Goal: Navigation & Orientation: Understand site structure

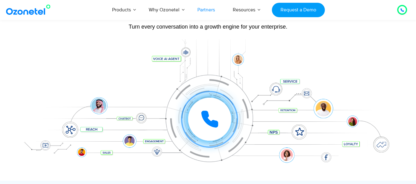
click at [217, 12] on link "Partners" at bounding box center [205, 10] width 35 height 20
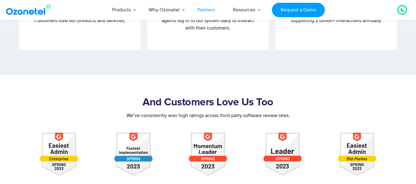
scroll to position [492, 0]
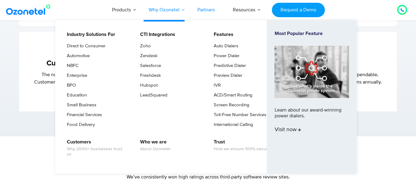
click at [167, 10] on link "Why Ozonetel" at bounding box center [164, 10] width 49 height 20
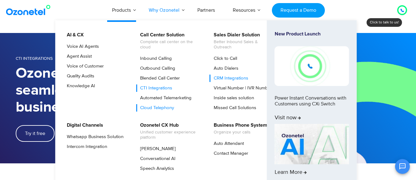
click at [161, 109] on link "Cloud Telephony" at bounding box center [155, 107] width 39 height 7
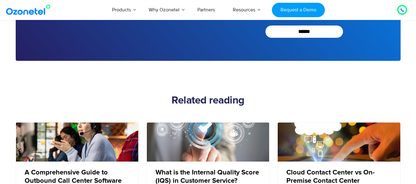
scroll to position [2122, 0]
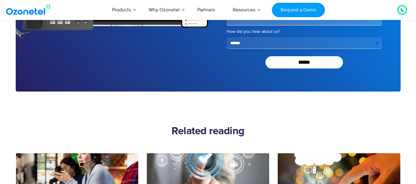
click at [15, 10] on img at bounding box center [30, 9] width 50 height 11
